Goal: Task Accomplishment & Management: Complete application form

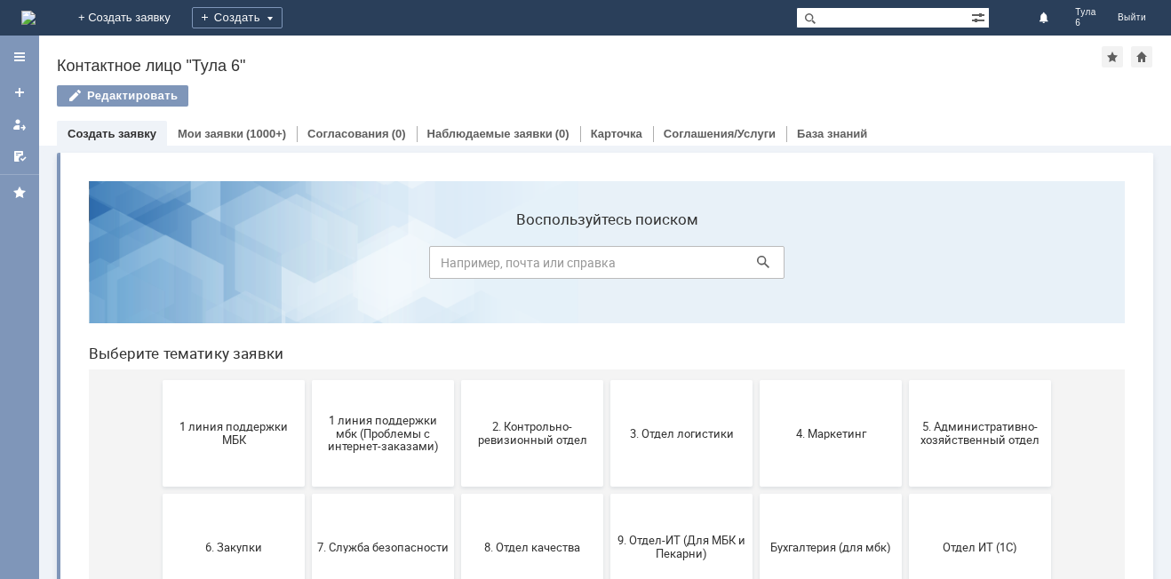
click at [36, 16] on img at bounding box center [28, 18] width 14 height 14
click at [221, 414] on button "1 линия поддержки МБК" at bounding box center [234, 433] width 142 height 107
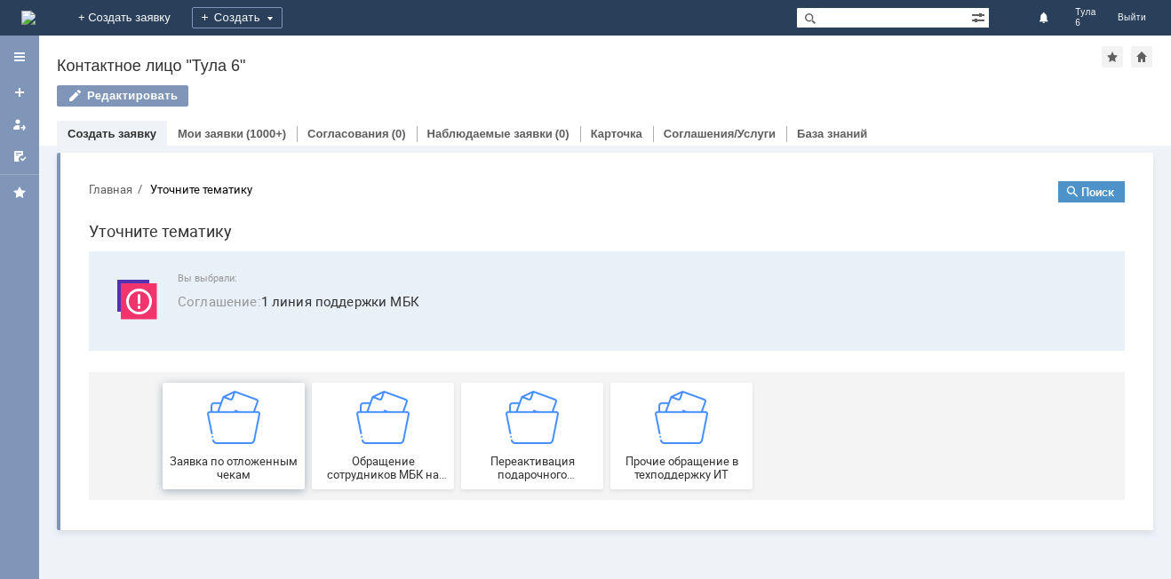
click at [249, 437] on img at bounding box center [233, 417] width 53 height 53
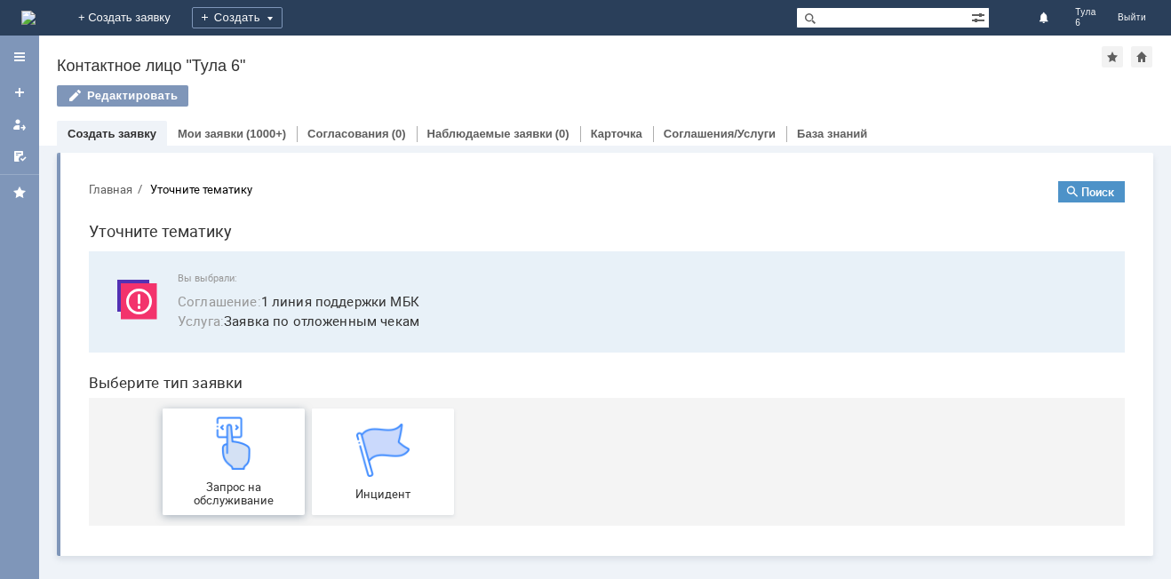
click at [267, 457] on div "Запрос на обслуживание" at bounding box center [233, 462] width 131 height 91
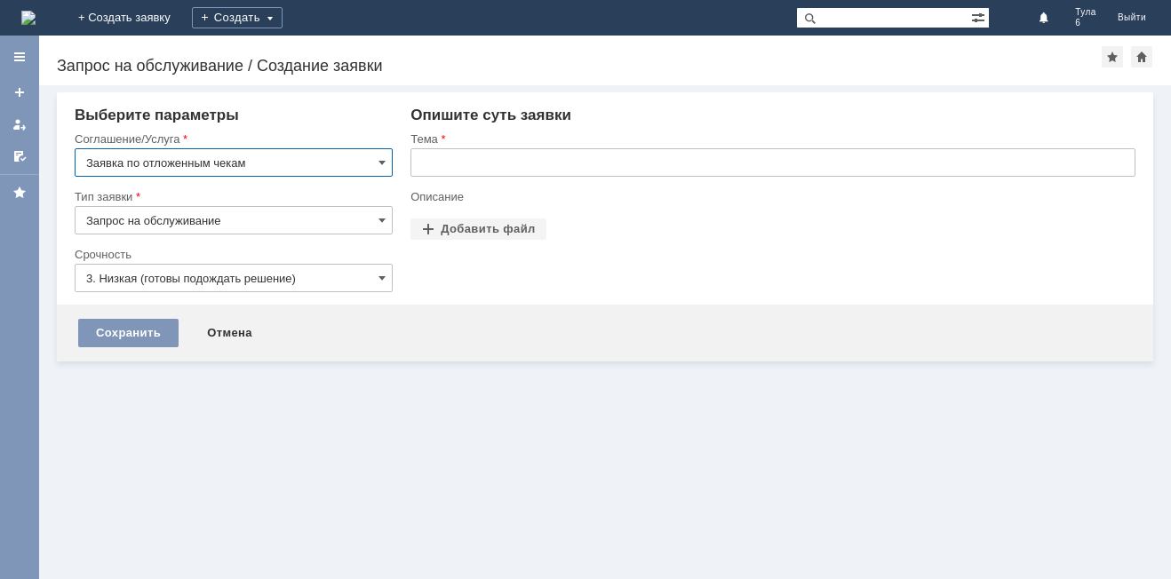
click at [476, 166] on input "text" at bounding box center [772, 162] width 725 height 28
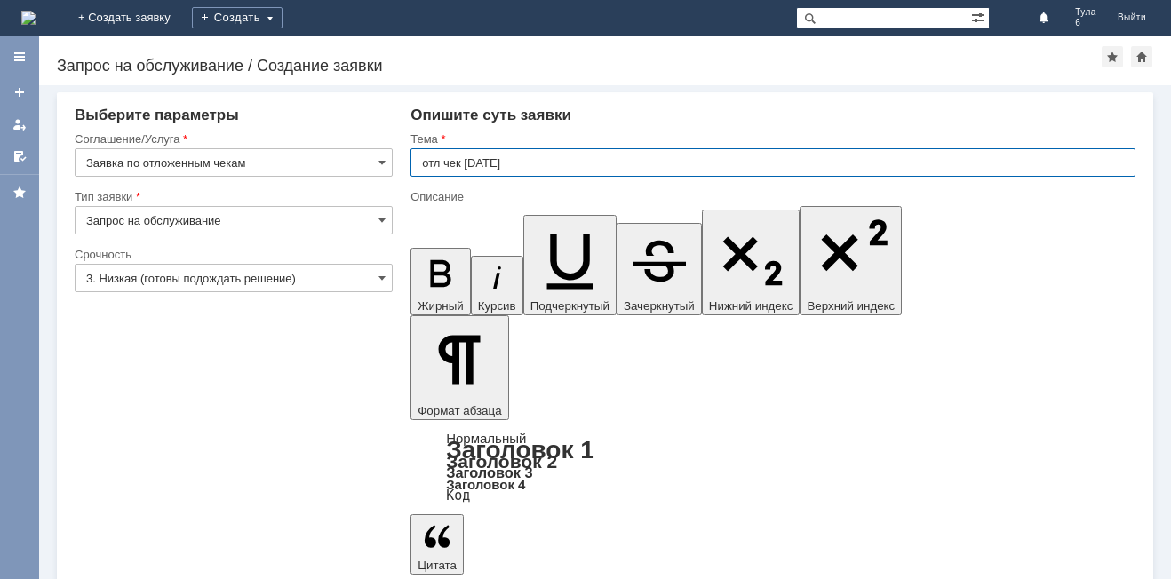
type input "отл чек 18.08.2025"
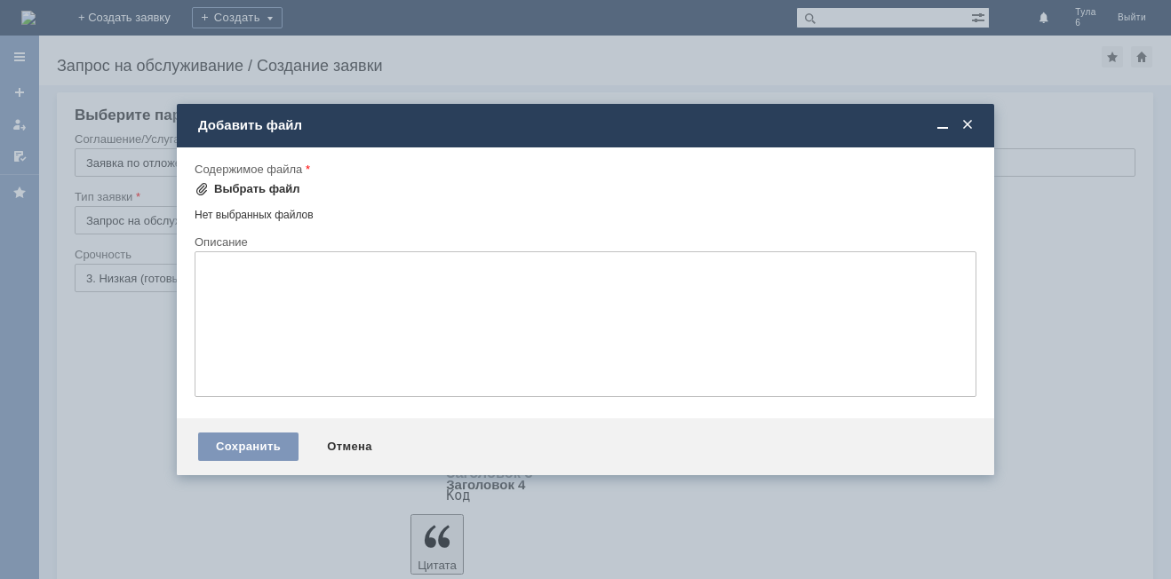
click at [250, 190] on div "Выбрать файл" at bounding box center [257, 189] width 86 height 14
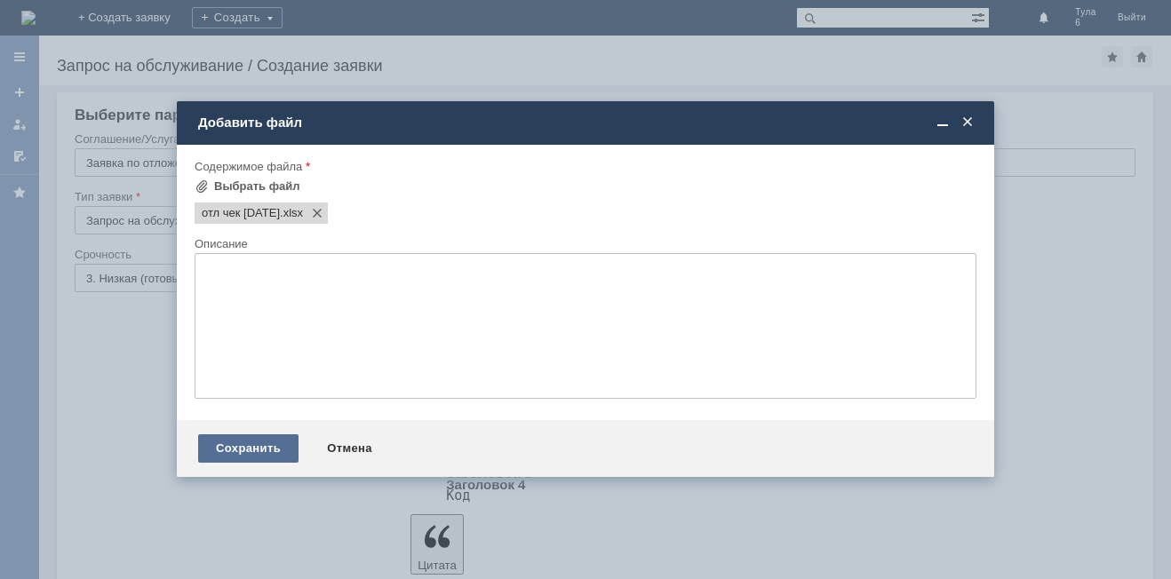
click at [254, 445] on div "Сохранить" at bounding box center [248, 448] width 100 height 28
